Goal: Transaction & Acquisition: Purchase product/service

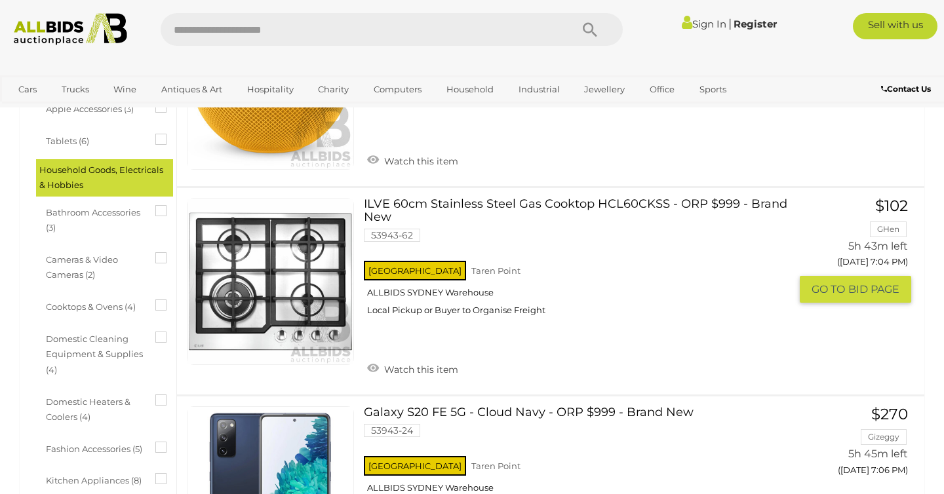
scroll to position [355, 0]
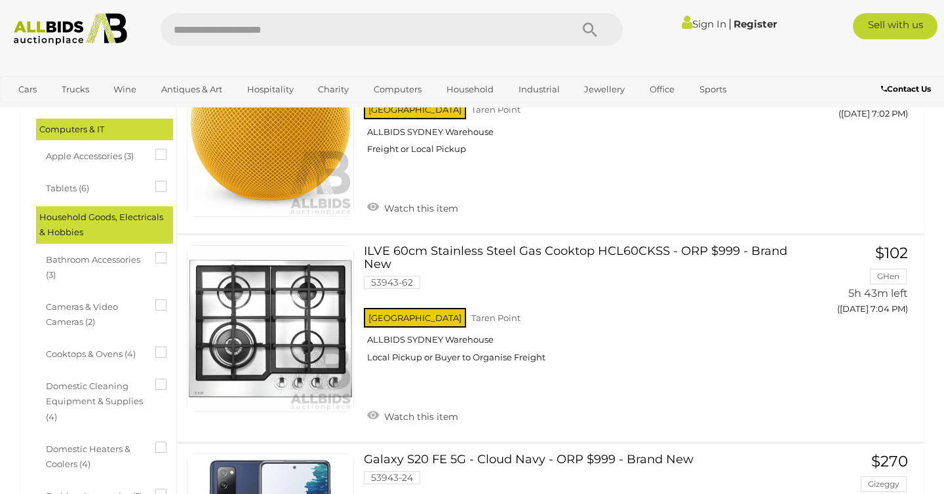
click at [700, 26] on link "Sign In" at bounding box center [704, 24] width 45 height 12
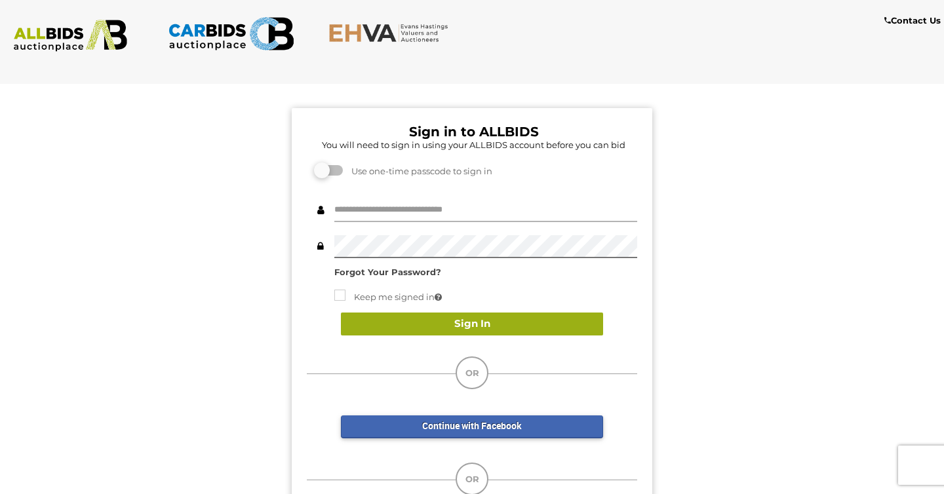
type input "**********"
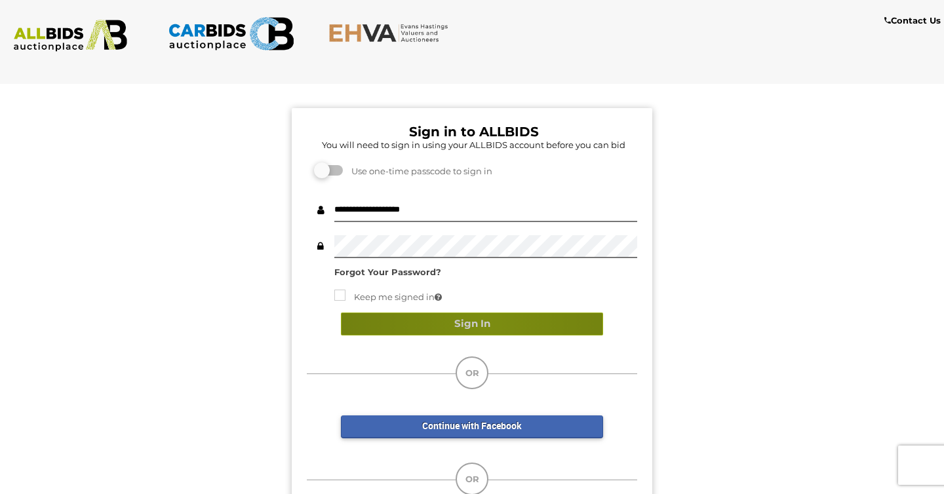
click at [485, 324] on button "Sign In" at bounding box center [472, 324] width 262 height 23
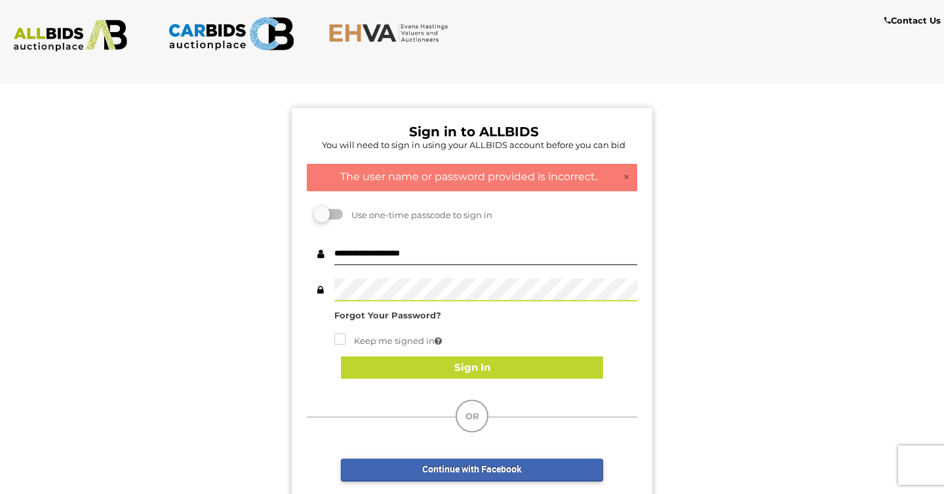
click at [443, 380] on div "Sign In" at bounding box center [472, 367] width 330 height 49
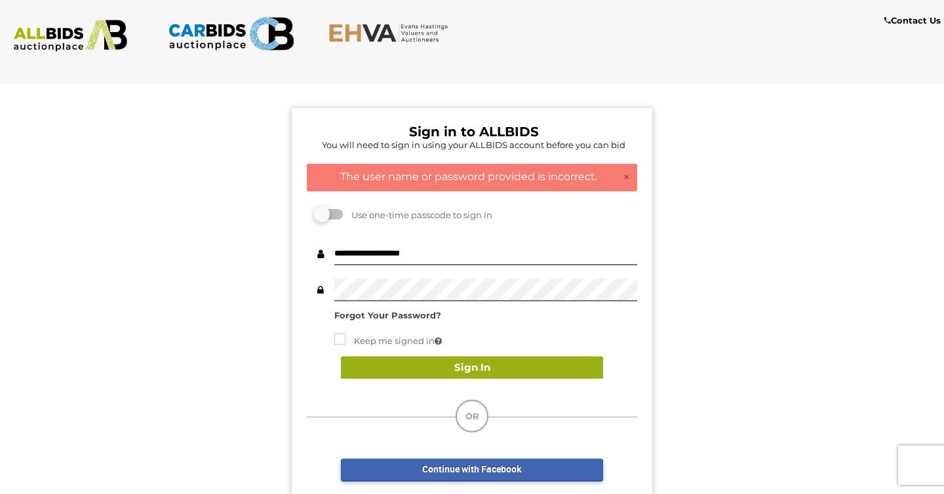
click at [457, 375] on button "Sign In" at bounding box center [472, 368] width 262 height 23
click at [433, 360] on button "Sign In" at bounding box center [472, 368] width 262 height 23
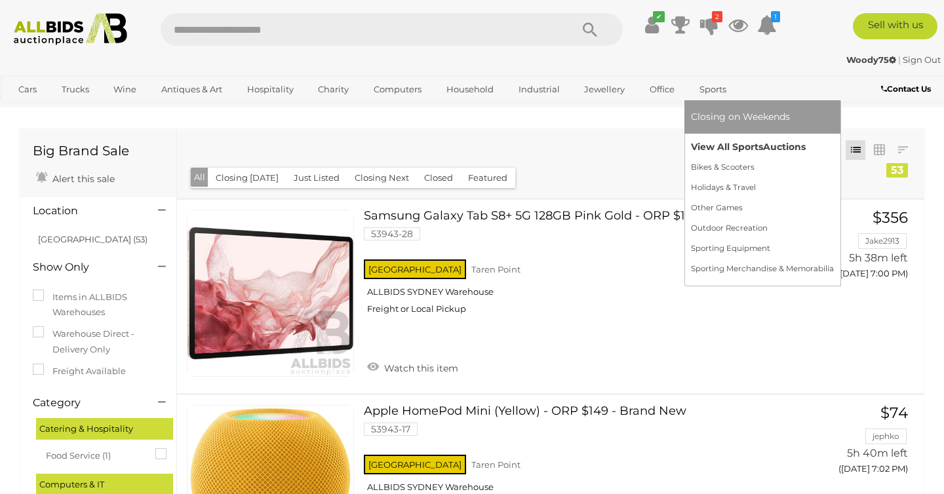
click at [707, 147] on link "View All Sports Auctions" at bounding box center [762, 147] width 143 height 20
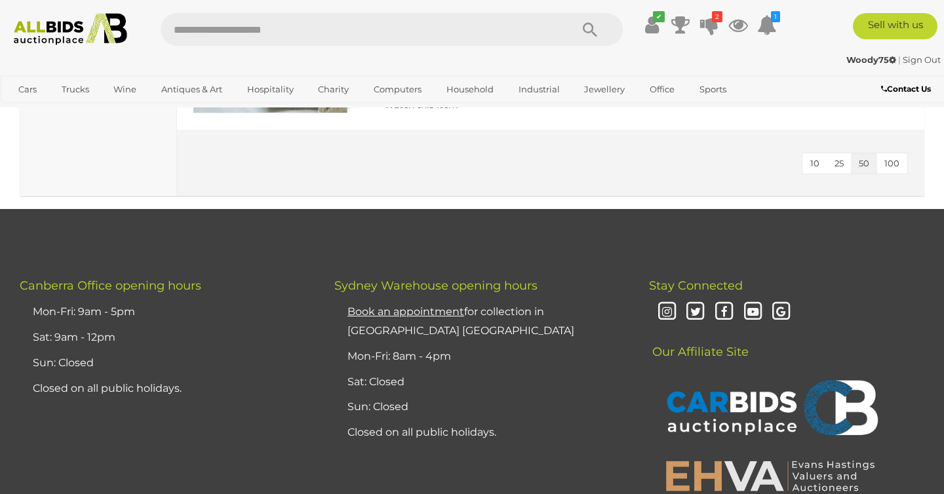
scroll to position [7120, 0]
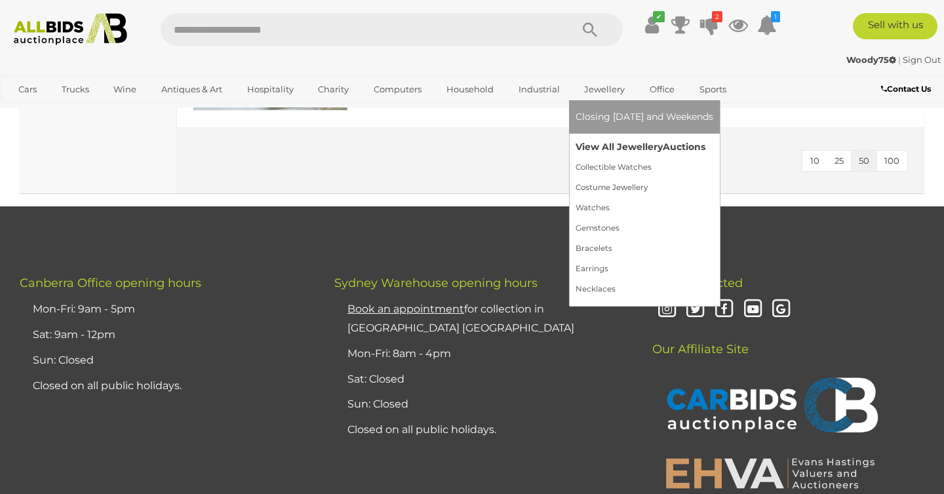
click at [595, 141] on link "View All Jewellery Auctions" at bounding box center [645, 147] width 138 height 20
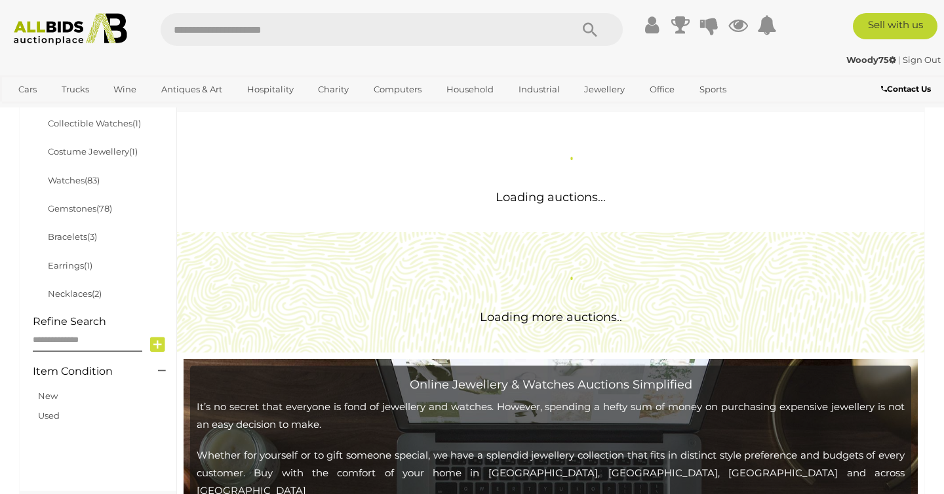
scroll to position [153, 0]
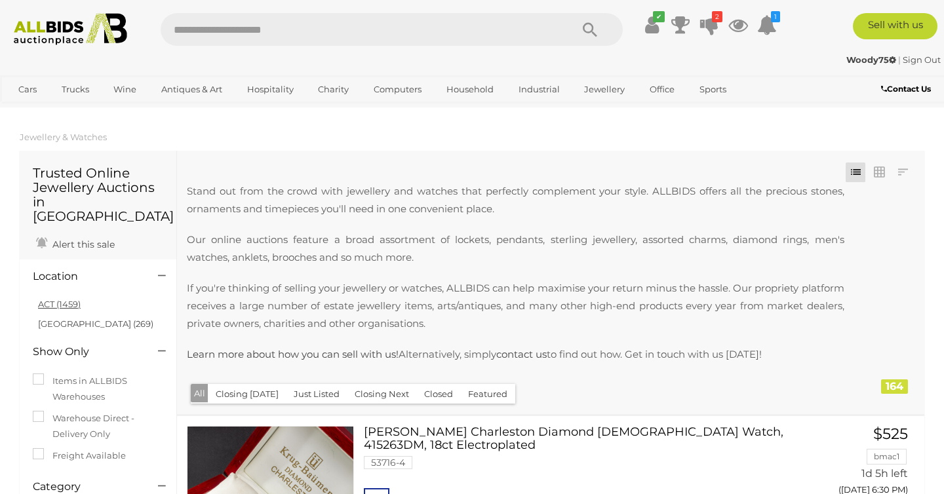
click at [58, 299] on link "ACT (1459)" at bounding box center [59, 304] width 43 height 10
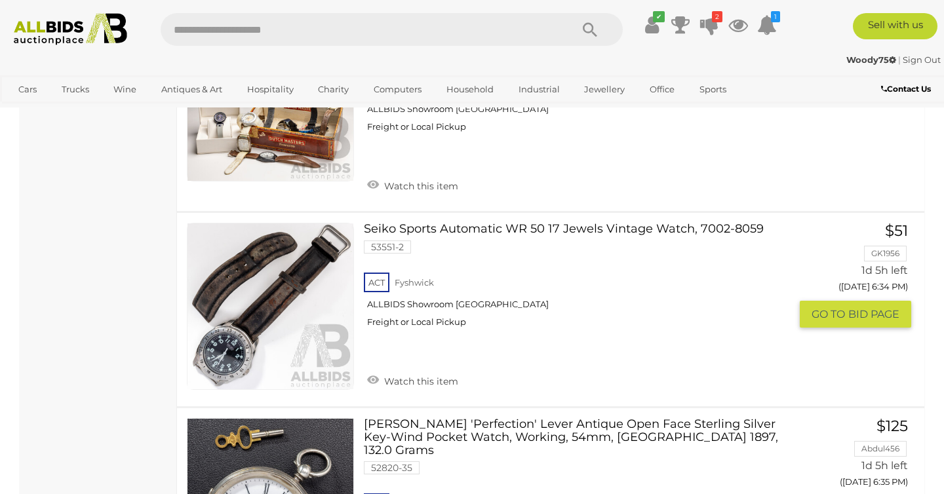
scroll to position [1029, 0]
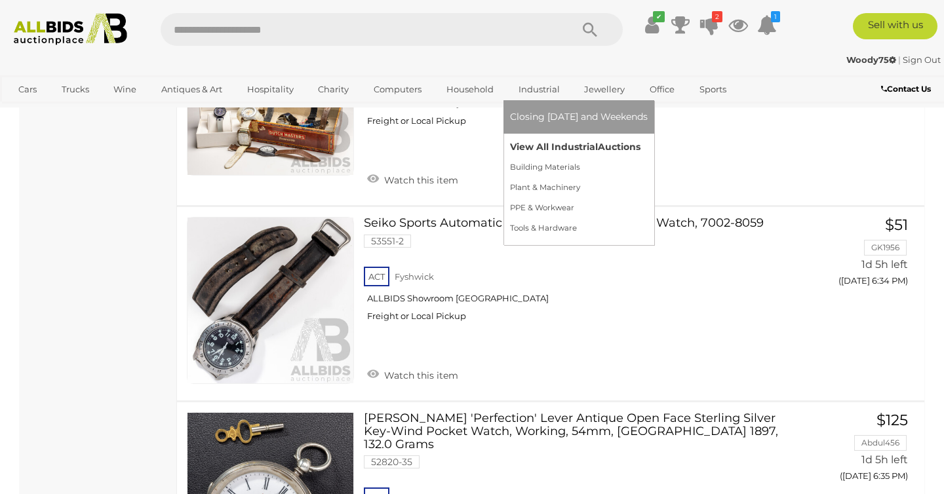
click at [534, 145] on link "View All Industrial Auctions" at bounding box center [579, 147] width 138 height 20
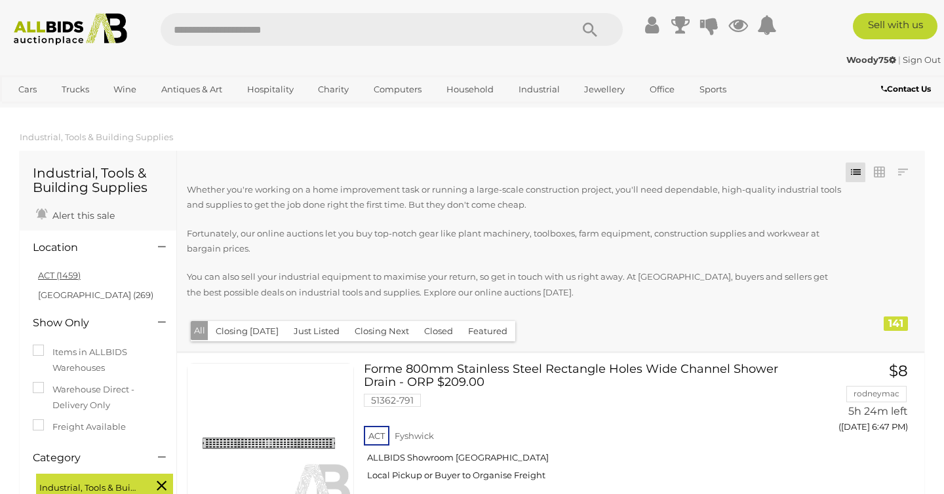
click at [57, 273] on link "ACT (1459)" at bounding box center [59, 275] width 43 height 10
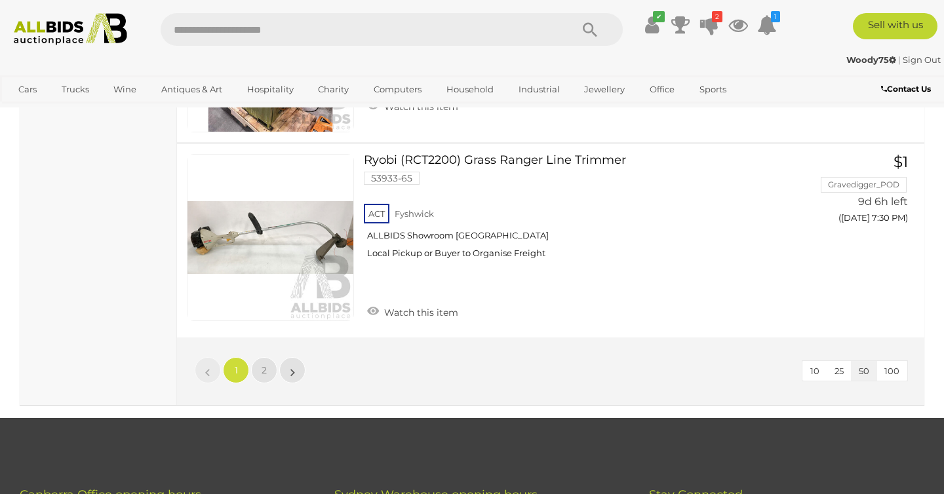
scroll to position [9987, 0]
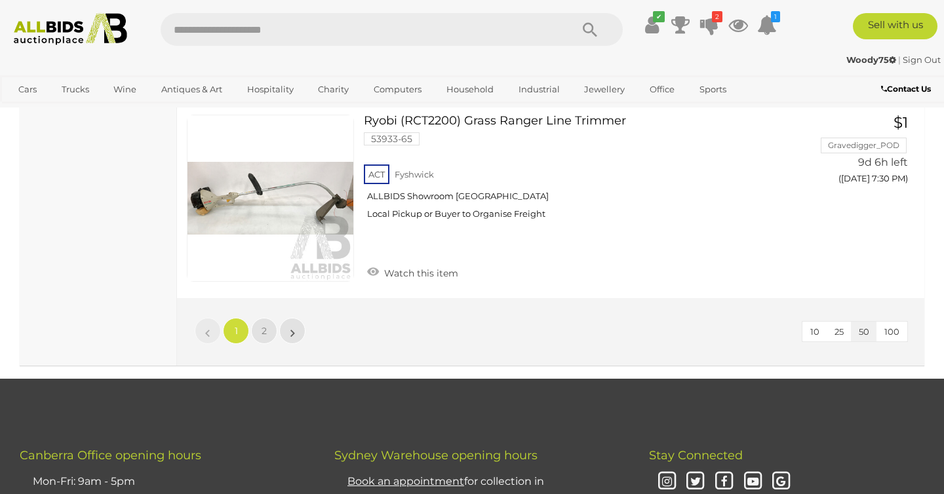
click at [893, 326] on span "100" at bounding box center [891, 331] width 15 height 10
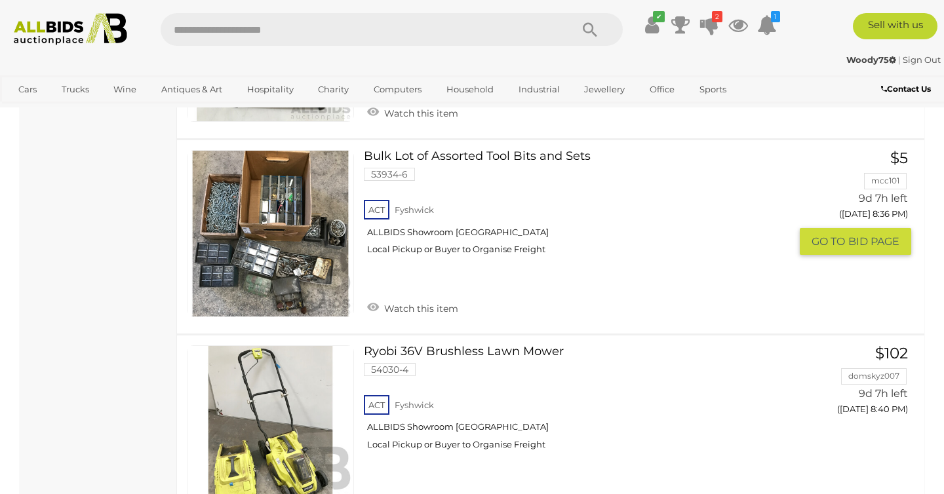
scroll to position [14853, 0]
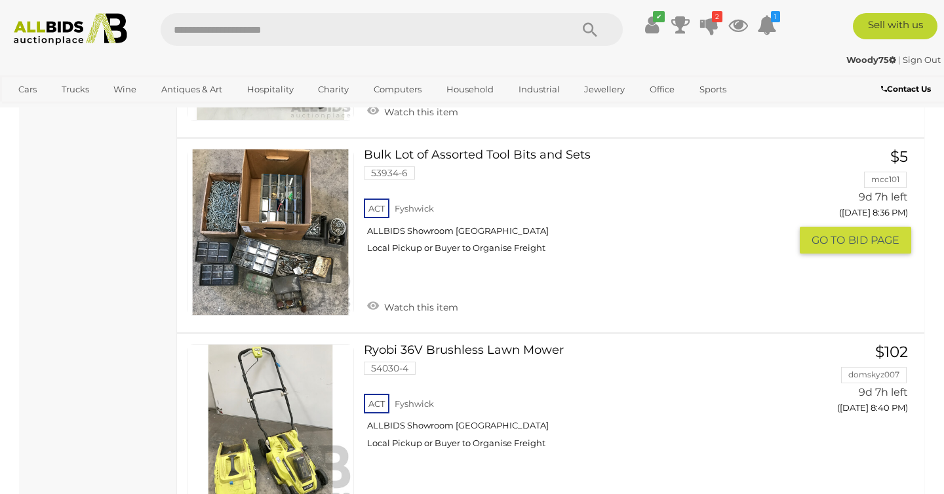
click at [494, 149] on link "Bulk Lot of Assorted Tool Bits and Sets 53934-6 ACT Fyshwick ALLBIDS Showroom […" at bounding box center [582, 206] width 416 height 115
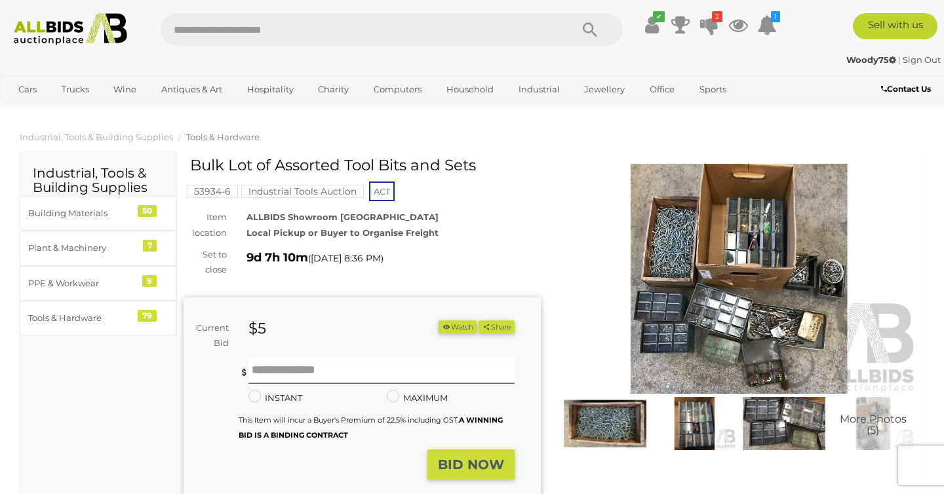
click at [718, 355] on img at bounding box center [738, 279] width 357 height 230
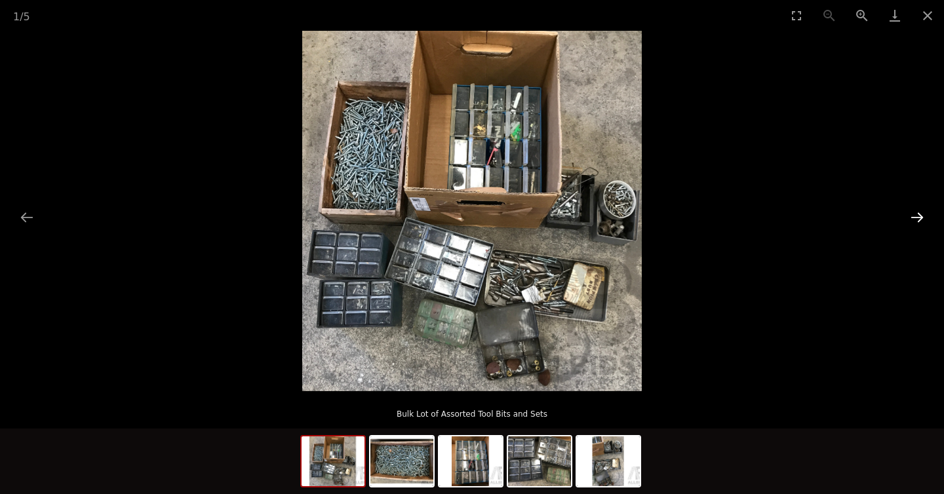
click at [918, 218] on button "Next slide" at bounding box center [917, 218] width 28 height 26
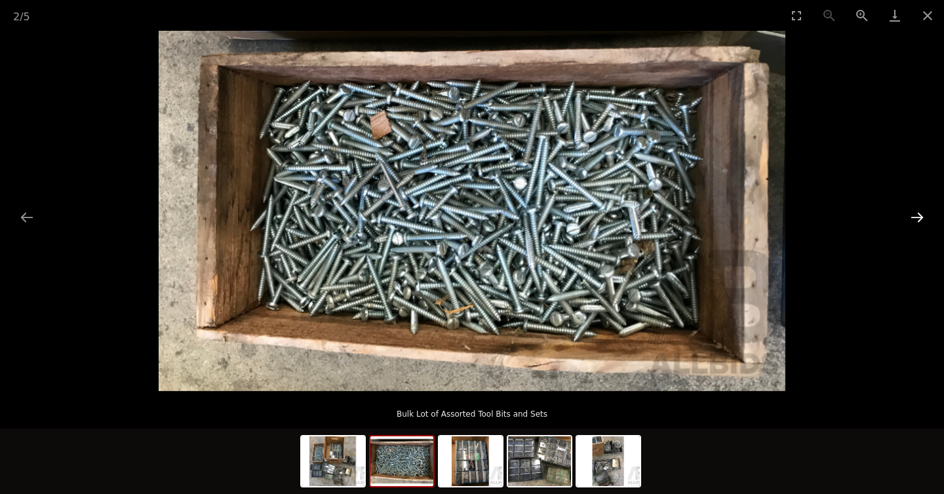
click at [918, 218] on button "Next slide" at bounding box center [917, 218] width 28 height 26
